Goal: Transaction & Acquisition: Purchase product/service

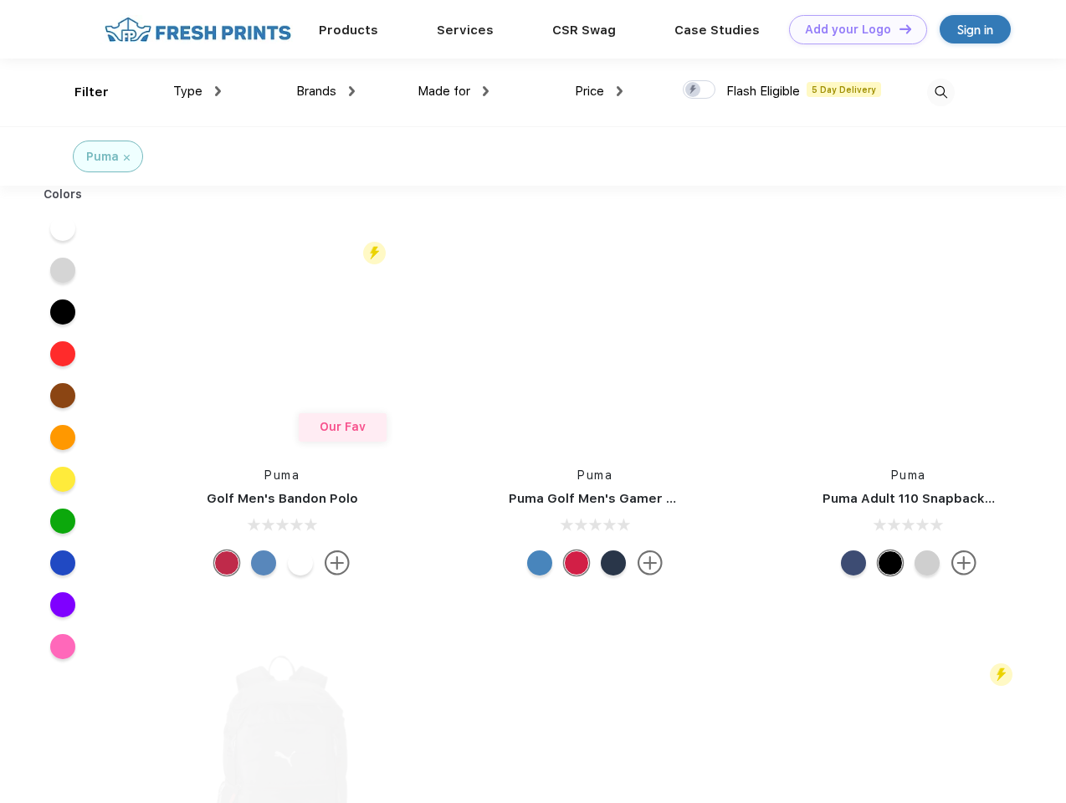
scroll to position [1, 0]
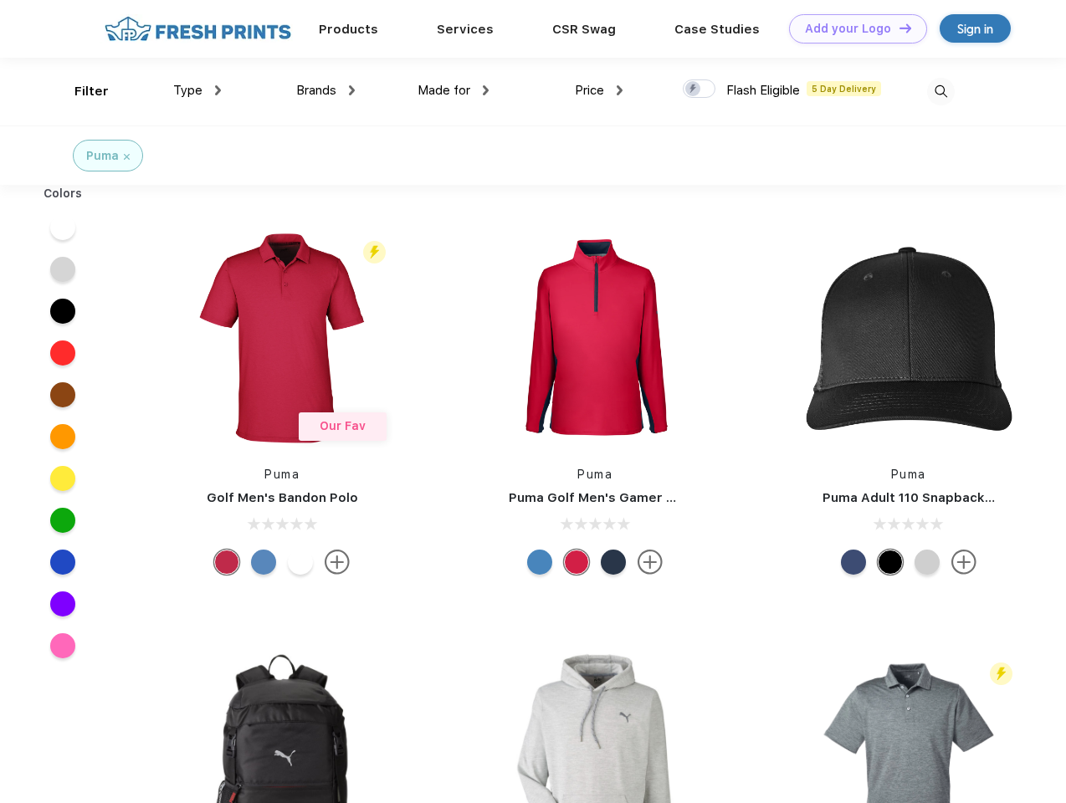
click at [852, 28] on link "Add your Logo Design Tool" at bounding box center [858, 28] width 138 height 29
click at [0, 0] on div "Design Tool" at bounding box center [0, 0] width 0 height 0
click at [898, 28] on link "Add your Logo Design Tool" at bounding box center [858, 28] width 138 height 29
click at [80, 91] on div "Filter" at bounding box center [91, 91] width 34 height 19
click at [197, 90] on span "Type" at bounding box center [187, 90] width 29 height 15
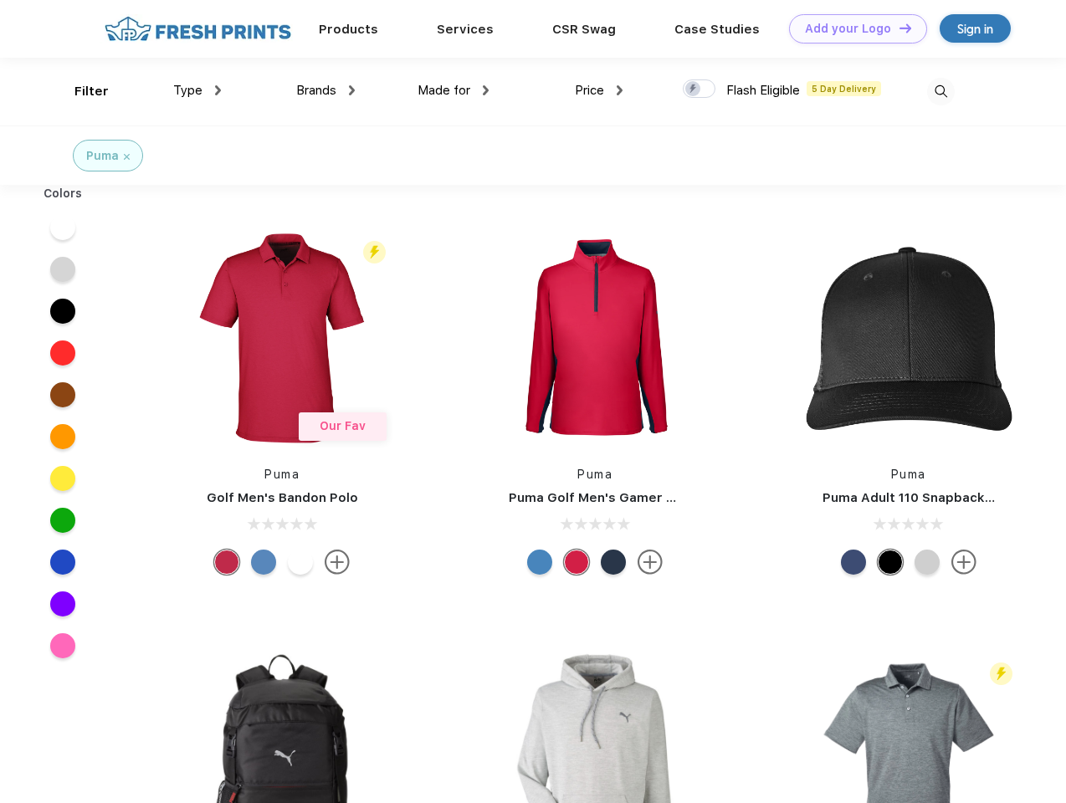
click at [325, 90] on span "Brands" at bounding box center [316, 90] width 40 height 15
click at [453, 90] on span "Made for" at bounding box center [443, 90] width 53 height 15
click at [599, 90] on span "Price" at bounding box center [589, 90] width 29 height 15
click at [699, 90] on div at bounding box center [699, 88] width 33 height 18
click at [694, 90] on input "checkbox" at bounding box center [688, 84] width 11 height 11
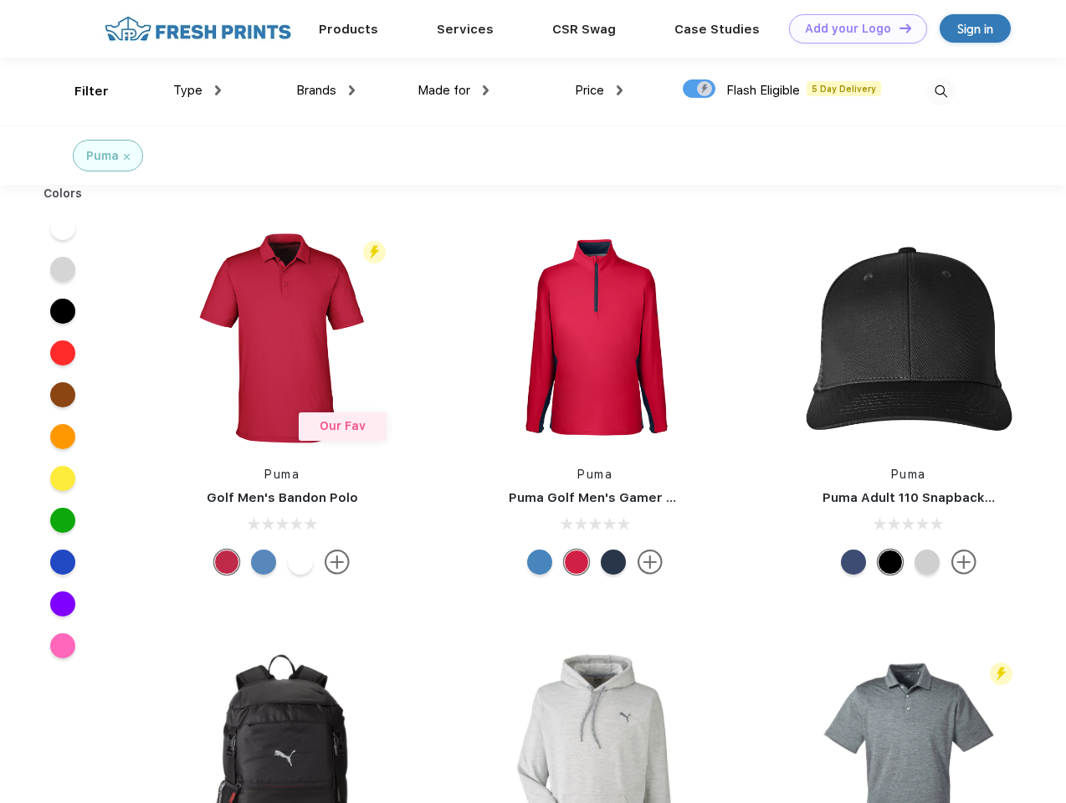
click at [940, 91] on img at bounding box center [941, 92] width 28 height 28
